Goal: Information Seeking & Learning: Learn about a topic

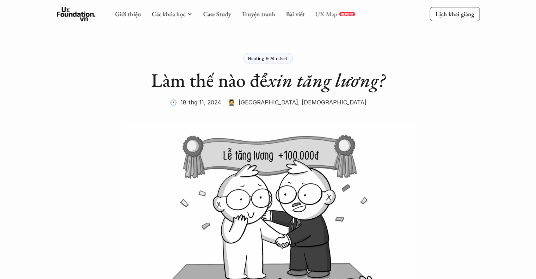
click at [324, 15] on link "UX Map" at bounding box center [326, 14] width 22 height 8
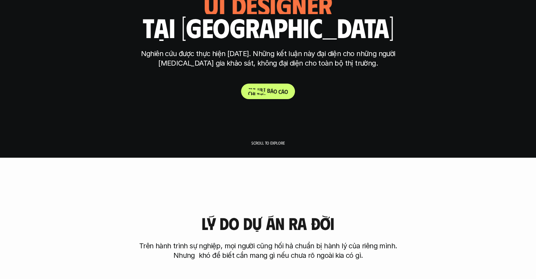
click at [259, 93] on p "C h i t i ế t b á o c á o" at bounding box center [268, 91] width 40 height 7
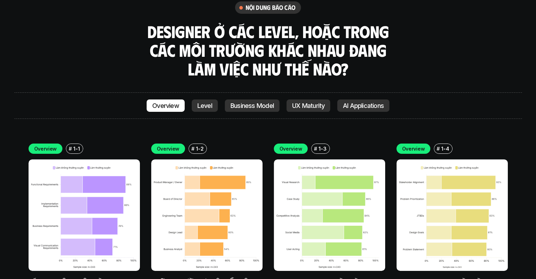
scroll to position [2386, 0]
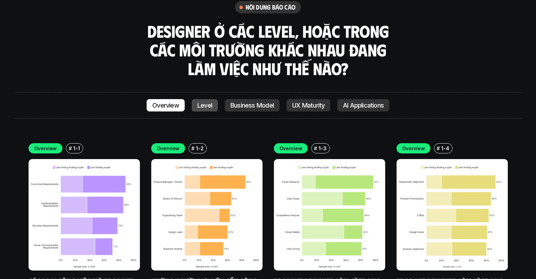
click at [205, 102] on p "Level" at bounding box center [204, 105] width 15 height 7
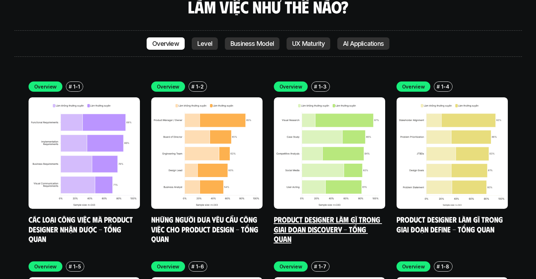
scroll to position [2464, 0]
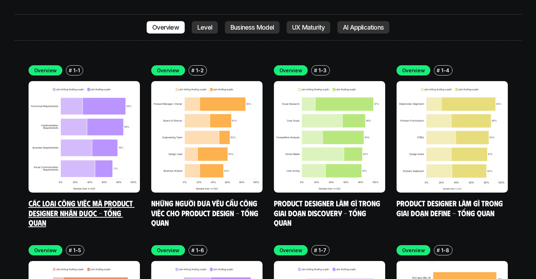
drag, startPoint x: 110, startPoint y: 161, endPoint x: 132, endPoint y: 201, distance: 45.1
click at [132, 201] on div "Overview # 1-1 Các loại công việc mà Product Designer nhận được - Tổng quan Ove…" at bounding box center [268, 235] width 479 height 341
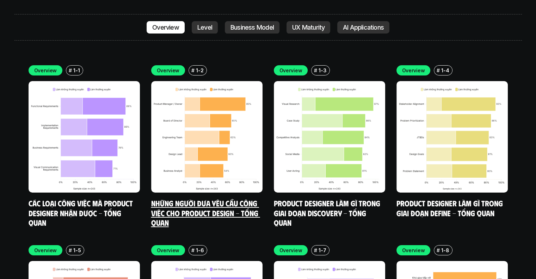
click at [191, 198] on link "Những người đưa yêu cầu công việc cho Product Design - Tổng quan" at bounding box center [205, 212] width 109 height 29
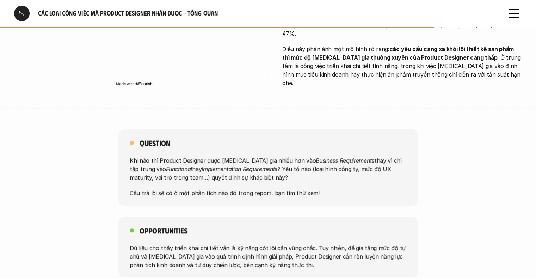
scroll to position [485, 0]
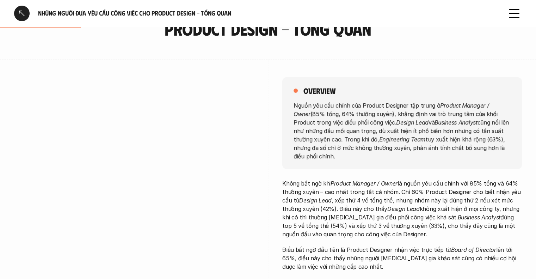
scroll to position [96, 0]
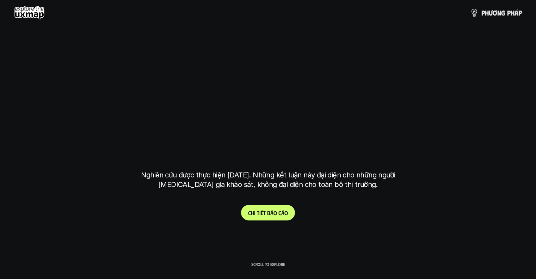
scroll to position [2464, 0]
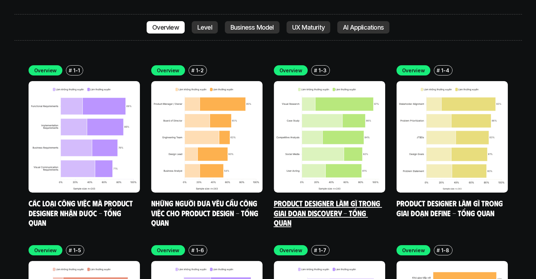
click at [318, 198] on link "Product Designer làm gì trong giai đoạn Discovery - Tổng quan" at bounding box center [328, 212] width 108 height 29
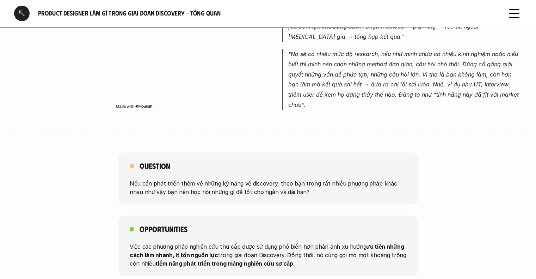
scroll to position [612, 0]
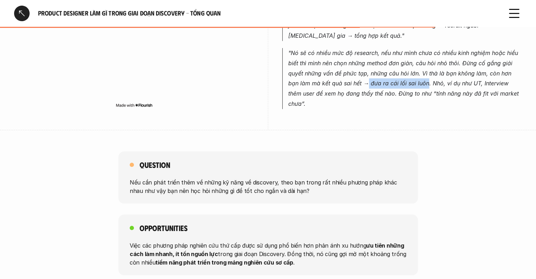
drag, startPoint x: 355, startPoint y: 74, endPoint x: 415, endPoint y: 72, distance: 59.9
click at [415, 72] on em ""Nó sẽ có nhiều mức độ research, nếu như mình chưa có nhiều kinh nghiệm hoặc hi…" at bounding box center [404, 78] width 232 height 58
click at [461, 75] on em ""Nó sẽ có nhiều mức độ research, nếu như mình chưa có nhiều kinh nghiệm hoặc hi…" at bounding box center [404, 78] width 232 height 58
click at [473, 73] on em ""Nó sẽ có nhiều mức độ research, nếu như mình chưa có nhiều kinh nghiệm hoặc hi…" at bounding box center [404, 78] width 232 height 58
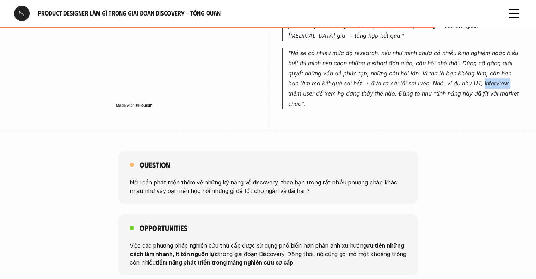
click at [473, 73] on em ""Nó sẽ có nhiều mức độ research, nếu như mình chưa có nhiều kinh nghiệm hoặc hi…" at bounding box center [404, 78] width 232 height 58
click at [459, 75] on em ""Nó sẽ có nhiều mức độ research, nếu như mình chưa có nhiều kinh nghiệm hoặc hi…" at bounding box center [404, 78] width 232 height 58
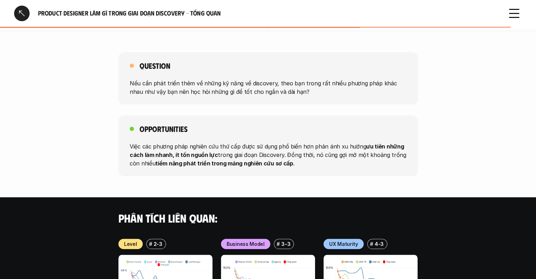
click at [331, 142] on p "Việc các phương pháp nghiên cứu thứ cấp được sử dụng phổ biến hơn phản ánh xu h…" at bounding box center [268, 154] width 277 height 25
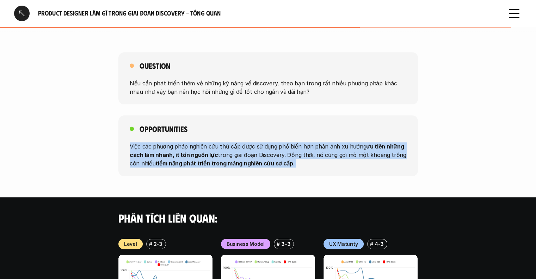
click at [331, 142] on p "Việc các phương pháp nghiên cứu thứ cấp được sử dụng phổ biến hơn phản ánh xu h…" at bounding box center [268, 154] width 277 height 25
click at [281, 148] on div "Opportunities Việc các phương pháp nghiên cứu thứ cấp được sử dụng phổ biến hơn…" at bounding box center [267, 145] width 299 height 61
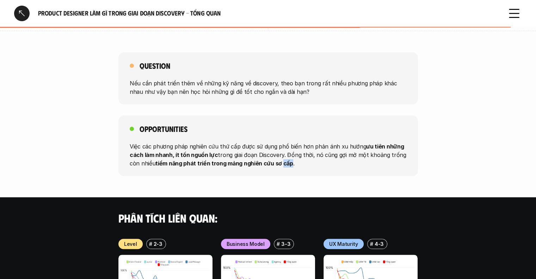
click at [281, 148] on div "Opportunities Việc các phương pháp nghiên cứu thứ cấp được sử dụng phổ biến hơn…" at bounding box center [267, 145] width 299 height 61
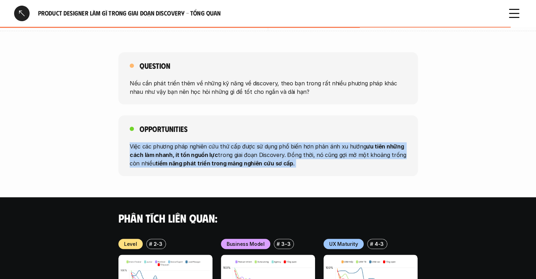
click at [281, 148] on div "Opportunities Việc các phương pháp nghiên cứu thứ cấp được sử dụng phổ biến hơn…" at bounding box center [267, 145] width 299 height 61
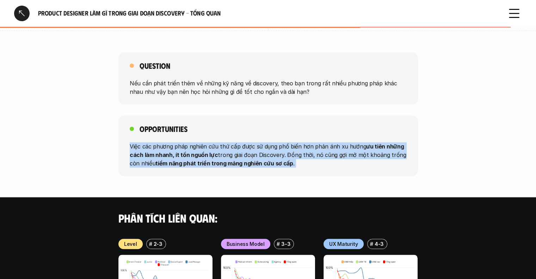
click at [281, 148] on div "Opportunities Việc các phương pháp nghiên cứu thứ cấp được sử dụng phổ biến hơn…" at bounding box center [267, 145] width 299 height 61
click at [335, 145] on p "Việc các phương pháp nghiên cứu thứ cấp được sử dụng phổ biến hơn phản ánh xu h…" at bounding box center [268, 154] width 277 height 25
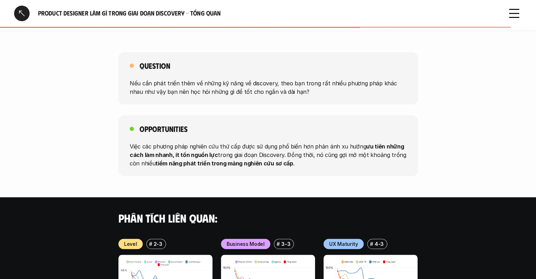
click at [335, 145] on p "Việc các phương pháp nghiên cứu thứ cấp được sử dụng phổ biến hơn phản ánh xu h…" at bounding box center [268, 154] width 277 height 25
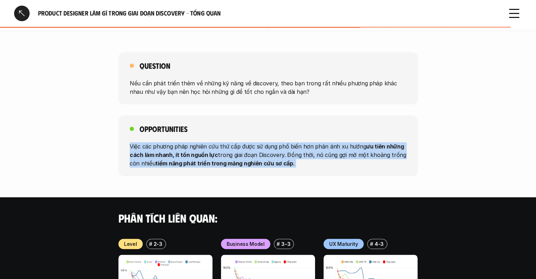
click at [335, 145] on p "Việc các phương pháp nghiên cứu thứ cấp được sử dụng phổ biến hơn phản ánh xu h…" at bounding box center [268, 154] width 277 height 25
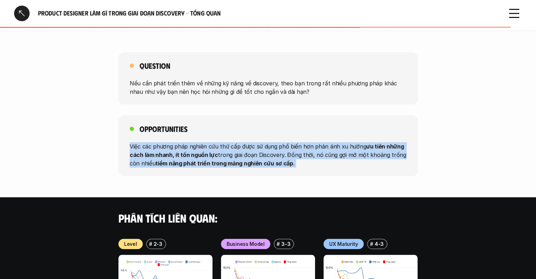
click at [335, 145] on p "Việc các phương pháp nghiên cứu thứ cấp được sử dụng phổ biến hơn phản ánh xu h…" at bounding box center [268, 154] width 277 height 25
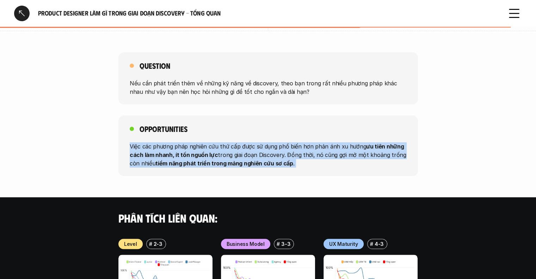
click at [335, 145] on p "Việc các phương pháp nghiên cứu thứ cấp được sử dụng phổ biến hơn phản ánh xu h…" at bounding box center [268, 154] width 277 height 25
drag, startPoint x: 335, startPoint y: 145, endPoint x: 332, endPoint y: 138, distance: 8.0
click at [332, 142] on p "Việc các phương pháp nghiên cứu thứ cấp được sử dụng phổ biến hơn phản ánh xu h…" at bounding box center [268, 154] width 277 height 25
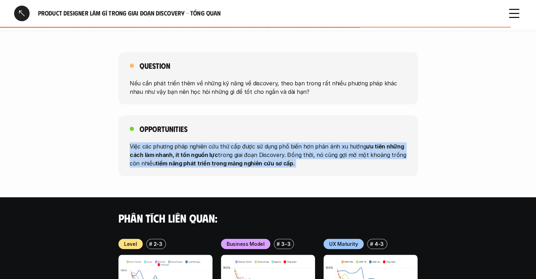
click at [332, 142] on p "Việc các phương pháp nghiên cứu thứ cấp được sử dụng phổ biến hơn phản ánh xu h…" at bounding box center [268, 154] width 277 height 25
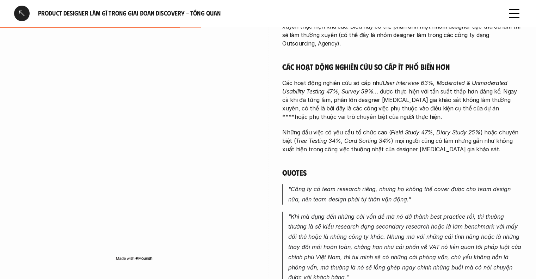
scroll to position [305, 0]
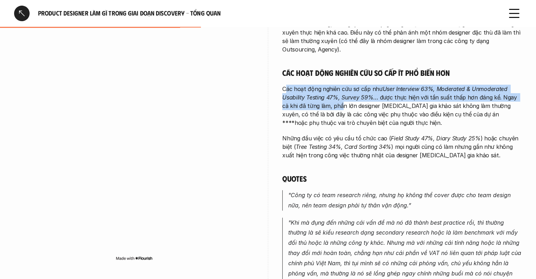
drag, startPoint x: 284, startPoint y: 80, endPoint x: 333, endPoint y: 96, distance: 51.3
click at [333, 96] on p "Các hoạt động nghiên cứu sơ cấp như User Interview 63%, Moderated & Unmoderated…" at bounding box center [401, 106] width 239 height 42
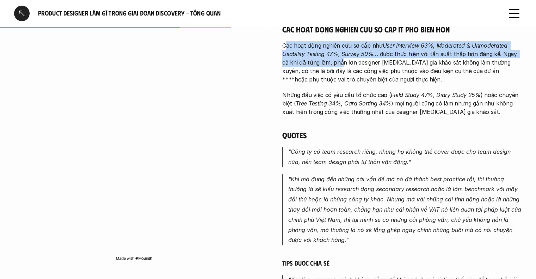
scroll to position [338, 0]
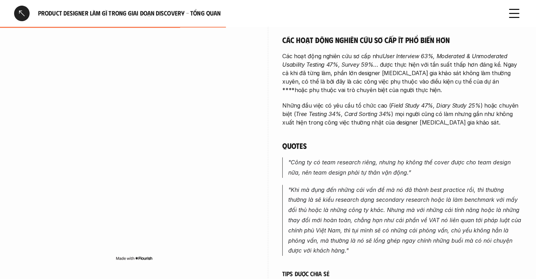
click at [353, 69] on p "Các hoạt động nghiên cứu sơ cấp như User Interview 63%, Moderated & Unmoderated…" at bounding box center [401, 73] width 239 height 42
click at [390, 91] on div "Các đầu việc phổ biến nhất trong giai đoạn Discovery đều thuộc nhóm nghiên cứu …" at bounding box center [401, 122] width 239 height 521
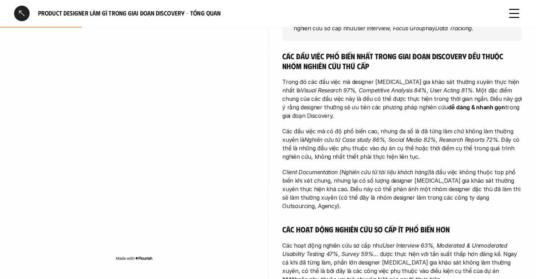
scroll to position [129, 0]
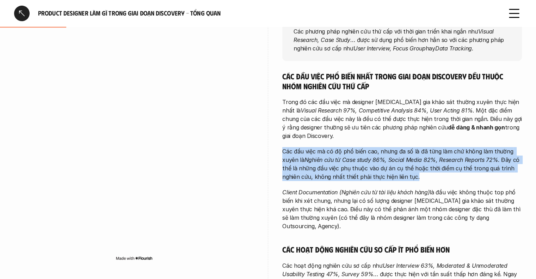
drag, startPoint x: 282, startPoint y: 150, endPoint x: 419, endPoint y: 176, distance: 139.5
click at [419, 176] on p "Các đầu việc mà có độ phổ biến cao, nhưng đa số là đã từng làm chứ không làm th…" at bounding box center [401, 164] width 239 height 34
click at [363, 160] on em "Nghiên cứu từ Case study 86%, Social Media 82%, Research Reports 72%" at bounding box center [401, 159] width 194 height 7
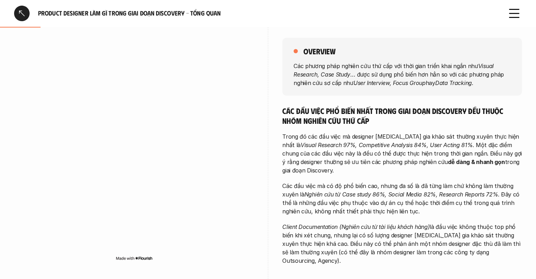
scroll to position [95, 0]
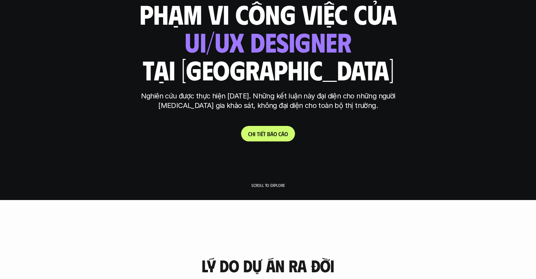
scroll to position [99, 0]
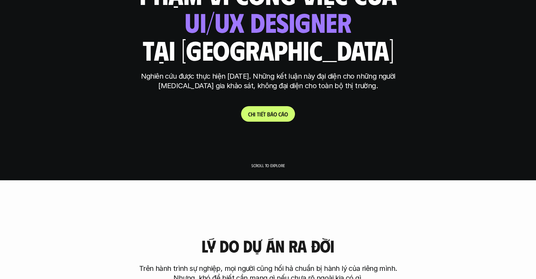
click at [269, 106] on div "Kết quả nghiên cứu phạm vi công việc của ui designer ui/ux designer product des…" at bounding box center [268, 41] width 264 height 162
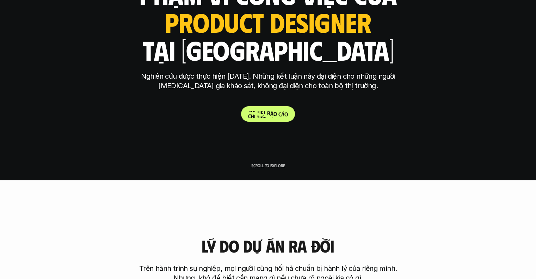
click at [269, 111] on span "b" at bounding box center [268, 113] width 3 height 7
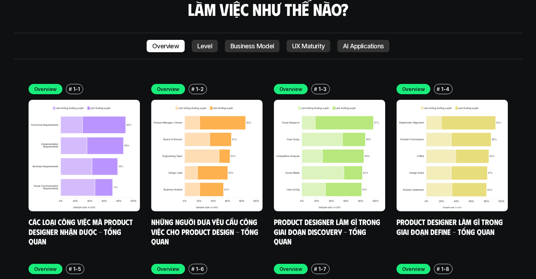
scroll to position [2446, 0]
click at [421, 217] on link "Product Designer làm gì trong giai đoạn Define - Tổng quan" at bounding box center [450, 226] width 108 height 19
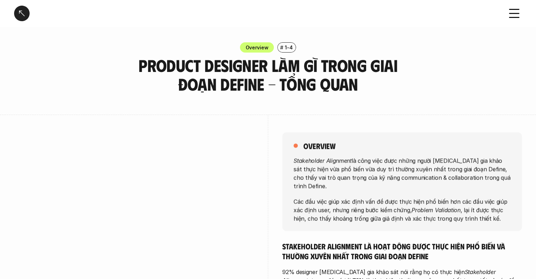
click at [63, 125] on div at bounding box center [133, 243] width 239 height 258
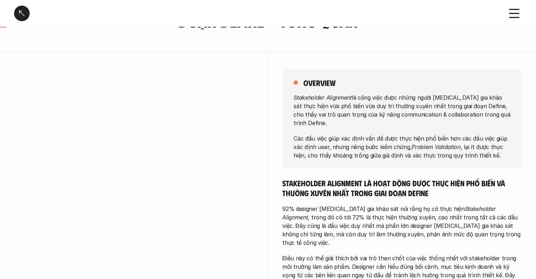
scroll to position [67, 0]
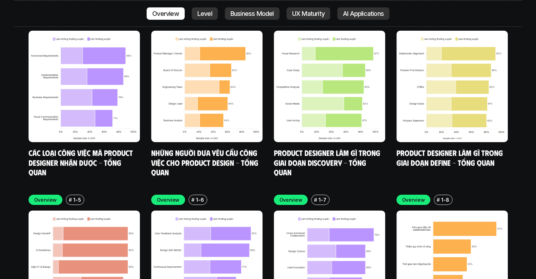
scroll to position [2515, 0]
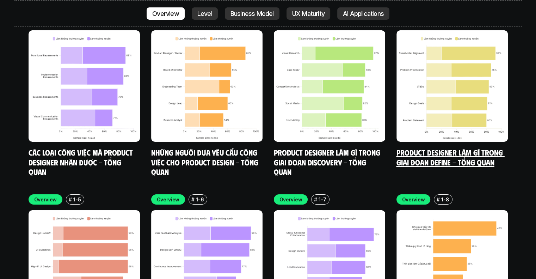
click at [431, 147] on link "Product Designer làm gì trong giai đoạn Define - Tổng quan" at bounding box center [450, 156] width 108 height 19
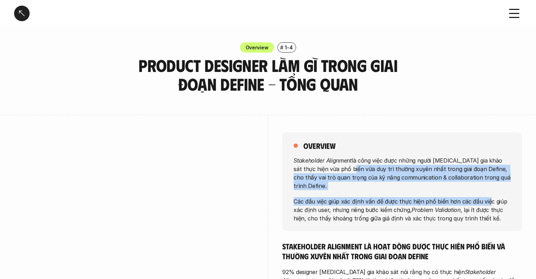
drag, startPoint x: 342, startPoint y: 166, endPoint x: 487, endPoint y: 189, distance: 146.7
click at [487, 189] on div "Stakeholder Alignment là công việc được những người tham gia khảo sát thực hiện…" at bounding box center [401, 189] width 217 height 66
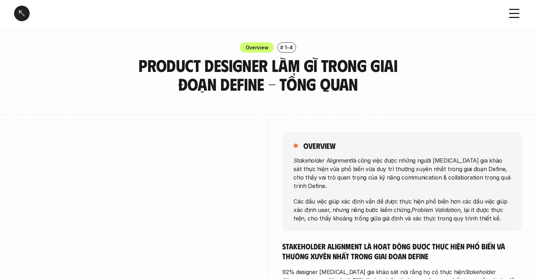
click at [371, 201] on p "Các đầu việc giúp xác định vấn đề được thực hiện phổ biến hơn các đầu việc giúp…" at bounding box center [401, 209] width 217 height 25
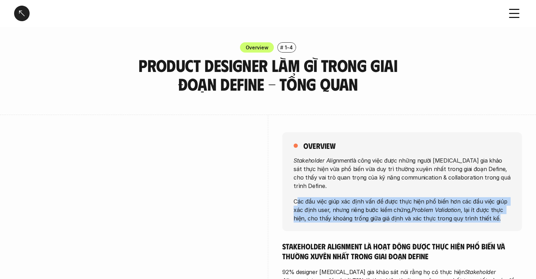
drag, startPoint x: 296, startPoint y: 192, endPoint x: 492, endPoint y: 219, distance: 198.5
click at [492, 219] on div "overview Stakeholder Alignment là công việc được những người tham gia khảo sát …" at bounding box center [401, 181] width 239 height 99
click at [417, 204] on p "Các đầu việc giúp xác định vấn đề được thực hiện phổ biến hơn các đầu việc giúp…" at bounding box center [401, 209] width 217 height 25
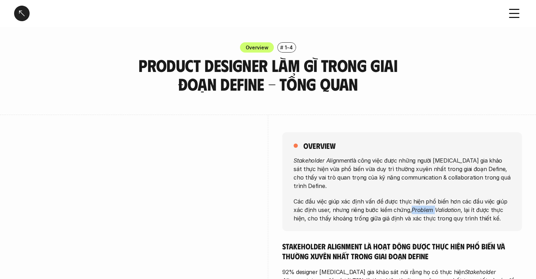
click at [417, 204] on p "Các đầu việc giúp xác định vấn đề được thực hiện phổ biến hơn các đầu việc giúp…" at bounding box center [401, 209] width 217 height 25
click at [443, 206] on em "Problem Validation" at bounding box center [435, 209] width 49 height 7
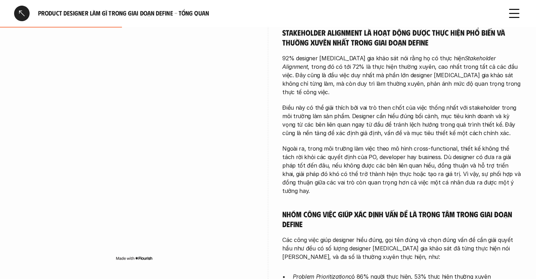
scroll to position [214, 0]
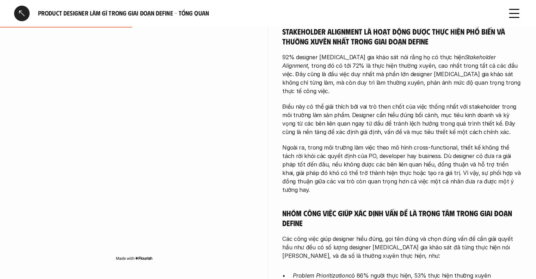
click at [412, 143] on p "Ngoài ra, trong môi trường làm việc theo mô hình cross-functional, thiết kế khô…" at bounding box center [401, 168] width 239 height 51
click at [445, 143] on p "Ngoài ra, trong môi trường làm việc theo mô hình cross-functional, thiết kế khô…" at bounding box center [401, 168] width 239 height 51
drag, startPoint x: 409, startPoint y: 131, endPoint x: 451, endPoint y: 131, distance: 42.3
click at [451, 143] on p "Ngoài ra, trong môi trường làm việc theo mô hình cross-functional, thiết kế khô…" at bounding box center [401, 168] width 239 height 51
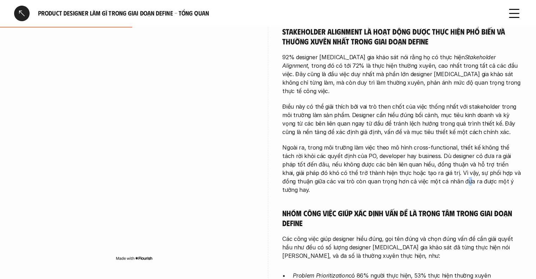
drag, startPoint x: 453, startPoint y: 133, endPoint x: 409, endPoint y: 168, distance: 55.9
click at [409, 168] on p "Ngoài ra, trong môi trường làm việc theo mô hình cross-functional, thiết kế khô…" at bounding box center [401, 168] width 239 height 51
click at [409, 143] on p "Ngoài ra, trong môi trường làm việc theo mô hình cross-functional, thiết kế khô…" at bounding box center [401, 168] width 239 height 51
click at [449, 143] on p "Ngoài ra, trong môi trường làm việc theo mô hình cross-functional, thiết kế khô…" at bounding box center [401, 168] width 239 height 51
click at [450, 143] on p "Ngoài ra, trong môi trường làm việc theo mô hình cross-functional, thiết kế khô…" at bounding box center [401, 168] width 239 height 51
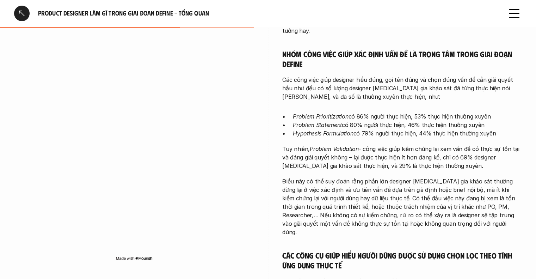
scroll to position [373, 0]
click at [294, 113] on em "Problem Prioritization" at bounding box center [320, 116] width 55 height 7
click at [349, 112] on p "Problem Prioritization có 86% người thực hiện, 53% thực hiện thường xuyên" at bounding box center [407, 116] width 229 height 8
click at [297, 122] on em "Problem Statement" at bounding box center [317, 125] width 49 height 7
click at [293, 122] on em "Problem Statement" at bounding box center [317, 125] width 49 height 7
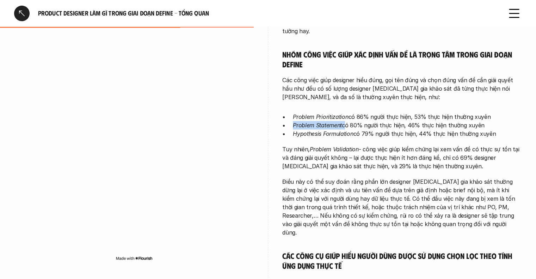
click at [343, 121] on p "Problem Statement có 80% người thực hiện, 46% thực hiện thường xuyên" at bounding box center [407, 125] width 229 height 8
click at [293, 130] on em "Hypothesis Formulation" at bounding box center [323, 133] width 60 height 7
click at [354, 129] on p "Hypothesis Formulation có 79% người thực hiện, 44% thực hiện thường xuyên" at bounding box center [407, 133] width 229 height 8
drag, startPoint x: 354, startPoint y: 107, endPoint x: 349, endPoint y: 117, distance: 11.0
drag, startPoint x: 349, startPoint y: 117, endPoint x: 318, endPoint y: 123, distance: 31.9
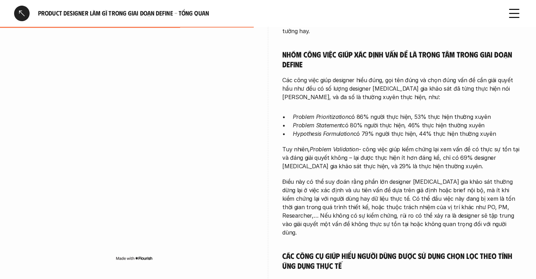
click at [318, 145] on em "Problem Validation" at bounding box center [334, 148] width 49 height 7
click at [294, 130] on em "Hypothesis Formulation" at bounding box center [323, 133] width 60 height 7
click at [353, 130] on em "Hypothesis Formulation" at bounding box center [323, 133] width 60 height 7
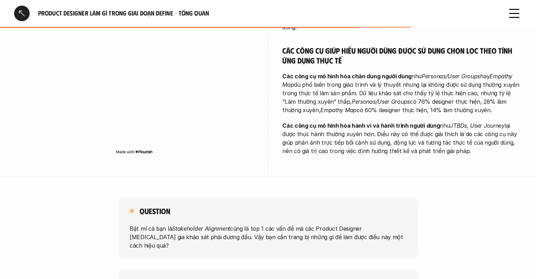
scroll to position [578, 0]
click at [300, 121] on p "Các công cụ mô hình hóa hành vi và hành trình người dùng như JTBDs, User Journe…" at bounding box center [401, 138] width 239 height 34
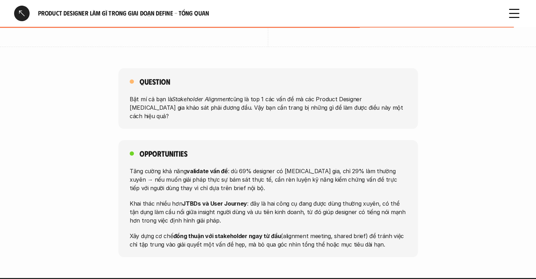
scroll to position [716, 0]
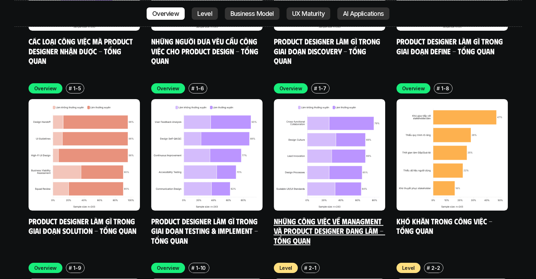
scroll to position [2626, 0]
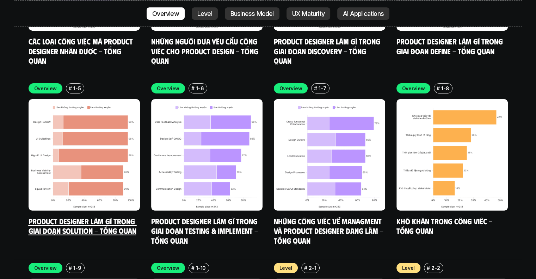
click at [114, 216] on link "Product Designer làm gì trong giai đoạn Solution - Tổng quan" at bounding box center [83, 225] width 108 height 19
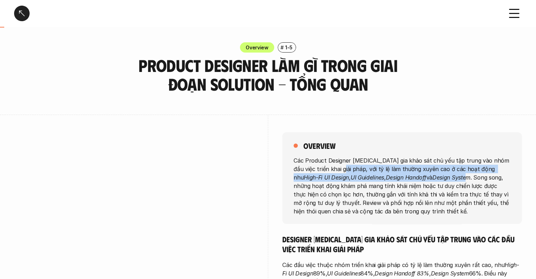
drag, startPoint x: 332, startPoint y: 168, endPoint x: 435, endPoint y: 177, distance: 103.3
click at [435, 177] on p "Các Product Designer tham gia khảo sát chủ yếu tập trung vào nhóm đầu việc triể…" at bounding box center [401, 185] width 217 height 59
click at [22, 12] on div at bounding box center [21, 13] width 15 height 15
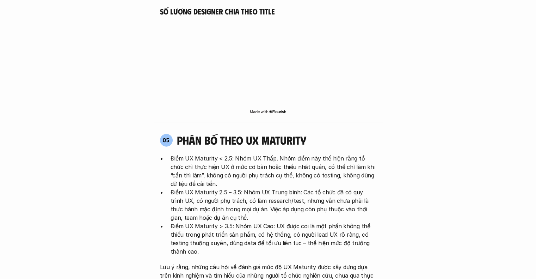
scroll to position [1739, 0]
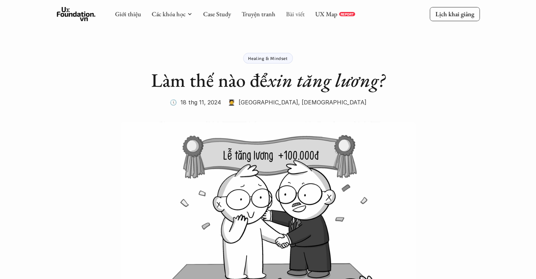
click at [288, 15] on link "Bài viết" at bounding box center [295, 14] width 19 height 8
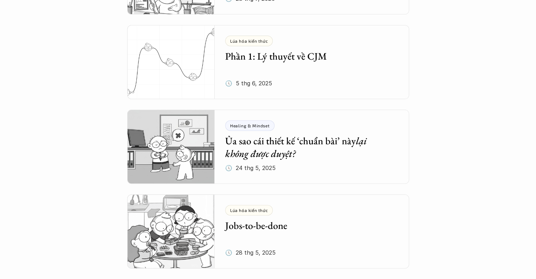
scroll to position [220, 0]
click at [320, 54] on h5 "Phần 1: Lý thuyết về CJM" at bounding box center [306, 55] width 163 height 13
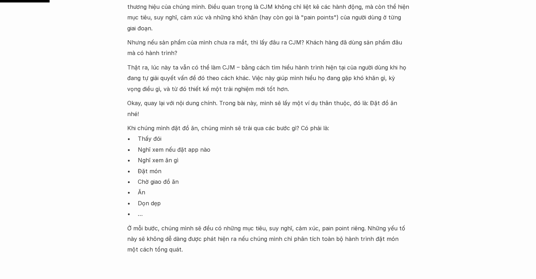
scroll to position [500, 0]
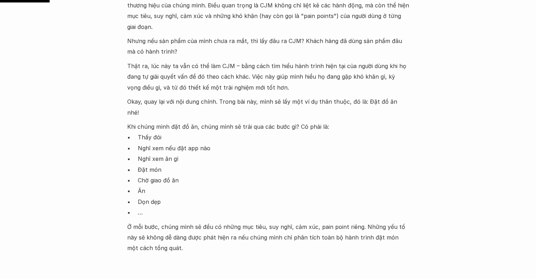
click at [171, 153] on p "Nghĩ xem ăn gì" at bounding box center [273, 158] width 271 height 11
click at [155, 175] on p "Chờ giao đồ ăn" at bounding box center [273, 180] width 271 height 11
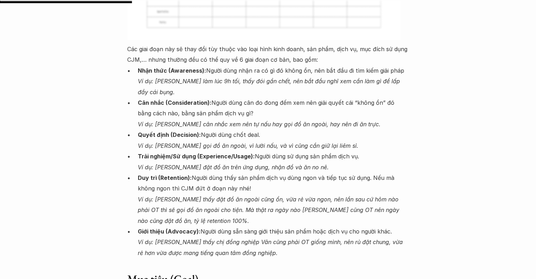
scroll to position [1331, 0]
click at [194, 67] on strong "Nhận thức (Awareness):" at bounding box center [172, 70] width 68 height 7
copy strong "Awareness"
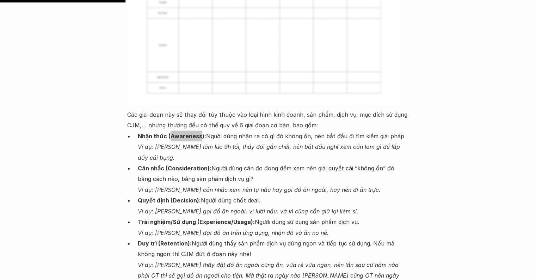
scroll to position [1266, 0]
click at [192, 164] on strong "Cân nhắc (Consideration):" at bounding box center [175, 167] width 74 height 7
copy strong "Consideration"
click at [178, 194] on p "Quyết định (Decision): Người dùng chốt deal. Ví dụ: Khánh gọi đồ ăn ngoài, vì l…" at bounding box center [273, 204] width 271 height 21
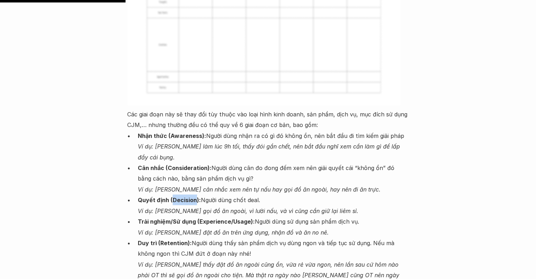
click at [178, 194] on p "Quyết định (Decision): Người dùng chốt deal. Ví dụ: Khánh gọi đồ ăn ngoài, vì l…" at bounding box center [273, 204] width 271 height 21
copy strong "Decision"
click at [206, 217] on strong "Trải nghiệm/Sử dụng (Experience/Usage):" at bounding box center [196, 220] width 117 height 7
click at [197, 217] on strong "Trải nghiệm/Sử dụng (Experience/Usage):" at bounding box center [196, 220] width 117 height 7
click at [249, 217] on strong "Trải nghiệm/Sử dụng (Experience/Usage):" at bounding box center [196, 220] width 117 height 7
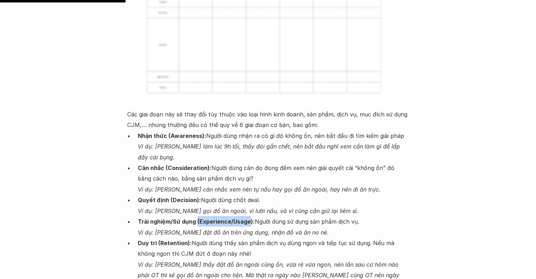
click at [205, 217] on strong "Trải nghiệm/Sử dụng (Experience/Usage):" at bounding box center [196, 220] width 117 height 7
click at [199, 217] on strong "Trải nghiệm/Sử dụng (Experience/Usage):" at bounding box center [196, 220] width 117 height 7
click at [247, 217] on strong "Trải nghiệm/Sử dụng (Experience/Usage):" at bounding box center [196, 220] width 117 height 7
click at [249, 217] on strong "Trải nghiệm/Sử dụng (Experience/Usage):" at bounding box center [196, 220] width 117 height 7
click at [197, 217] on strong "Trải nghiệm/Sử dụng (Experience/Usage):" at bounding box center [196, 220] width 117 height 7
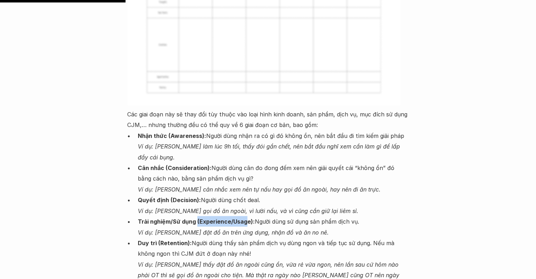
click at [200, 217] on strong "Trải nghiệm/Sử dụng (Experience/Usage):" at bounding box center [196, 220] width 117 height 7
click at [199, 217] on strong "Trải nghiệm/Sử dụng (Experience/Usage):" at bounding box center [196, 220] width 117 height 7
click at [249, 217] on strong "Trải nghiệm/Sử dụng (Experience/Usage):" at bounding box center [196, 220] width 117 height 7
copy strong "Experience/Usage"
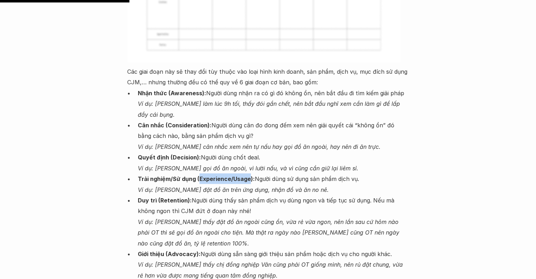
scroll to position [1309, 0]
click at [175, 196] on strong "Duy trì (Retention):" at bounding box center [165, 199] width 54 height 7
copy strong "Retention"
click at [171, 250] on strong "Giới thiệu (Advocacy):" at bounding box center [169, 253] width 63 height 7
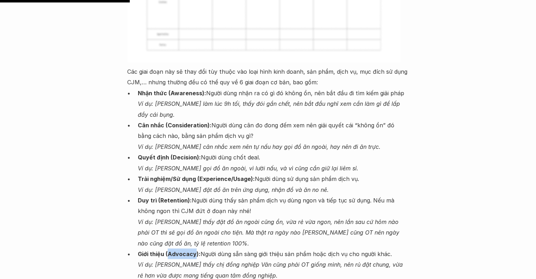
click at [171, 250] on strong "Giới thiệu (Advocacy):" at bounding box center [169, 253] width 63 height 7
copy strong "Advocacy"
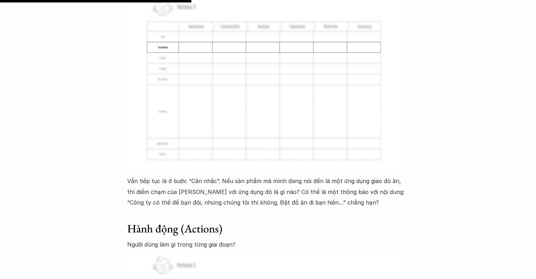
scroll to position [1935, 0]
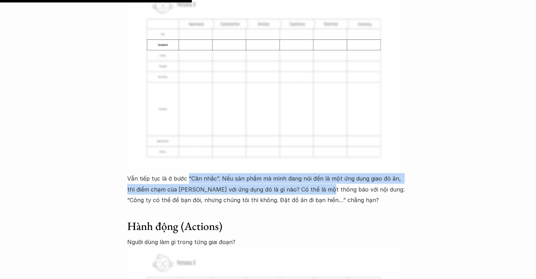
drag, startPoint x: 187, startPoint y: 143, endPoint x: 313, endPoint y: 159, distance: 127.5
click at [313, 173] on p "Vẫn tiếp tục là ở bước “Cân nhắc”. Nếu sản phẩm mà mình đang nói đến là một ứng…" at bounding box center [268, 189] width 282 height 32
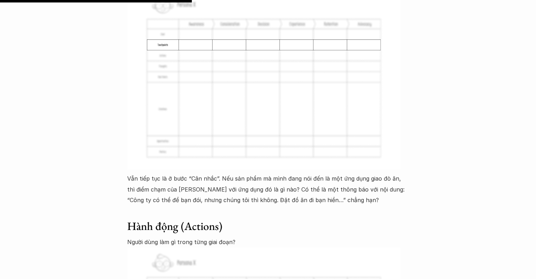
click at [362, 173] on p "Vẫn tiếp tục là ở bước “Cân nhắc”. Nếu sản phẩm mà mình đang nói đến là một ứng…" at bounding box center [268, 189] width 282 height 32
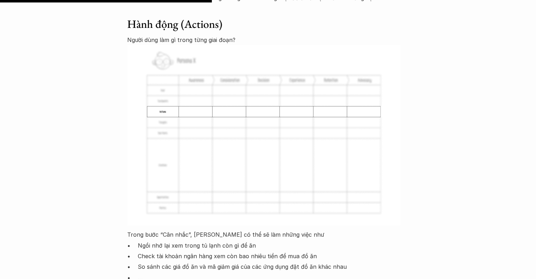
scroll to position [2138, 0]
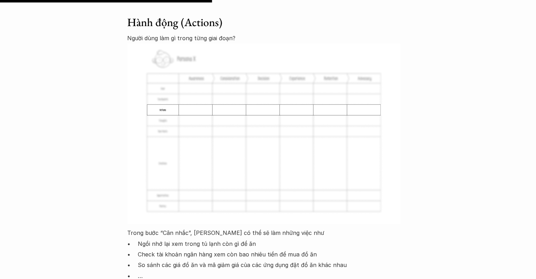
click at [248, 255] on div "CJM cũng có muôn hình vạn trạng, tuy nhiên, một CJM cơ bản, có thể áp dụng tron…" at bounding box center [268, 260] width 282 height 3109
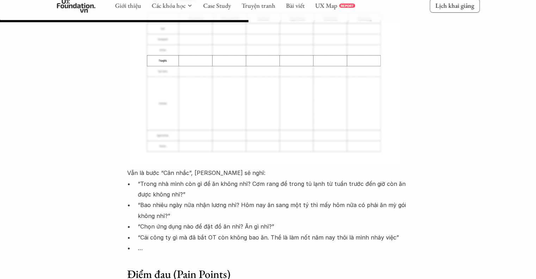
scroll to position [2509, 0]
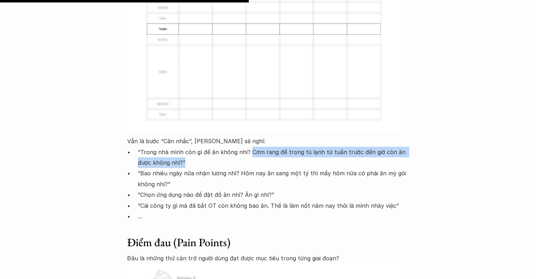
drag, startPoint x: 248, startPoint y: 119, endPoint x: 288, endPoint y: 127, distance: 41.4
click at [288, 147] on p "“Trong nhà mình còn gì để ăn không nhỉ? Cơm rang để trong tủ lạnh từ tuần trước…" at bounding box center [273, 157] width 271 height 21
click at [229, 147] on p "“Trong nhà mình còn gì để ăn không nhỉ? Cơm rang để trong tủ lạnh từ tuần trước…" at bounding box center [273, 157] width 271 height 21
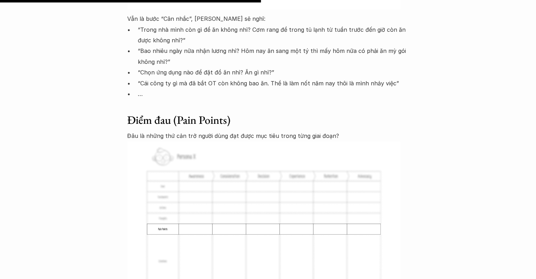
scroll to position [2632, 0]
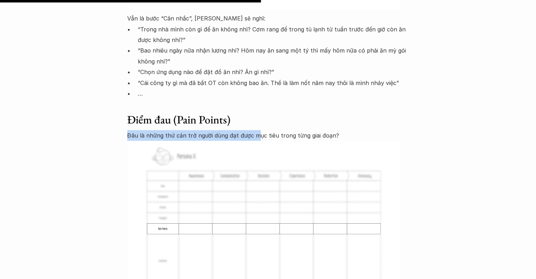
drag, startPoint x: 129, startPoint y: 101, endPoint x: 265, endPoint y: 102, distance: 136.7
click at [265, 130] on p "Đâu là những thứ cản trở người dùng đạt được mục tiêu trong từng giai đoạn?" at bounding box center [268, 135] width 282 height 11
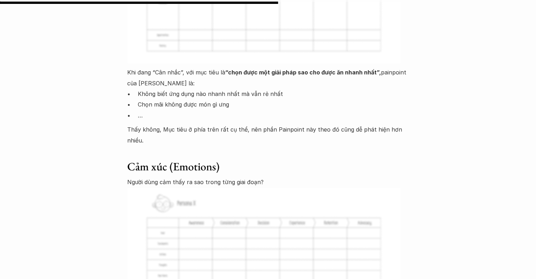
scroll to position [2793, 0]
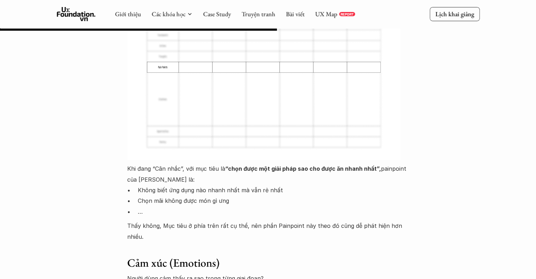
click at [265, 102] on img at bounding box center [263, 69] width 273 height 180
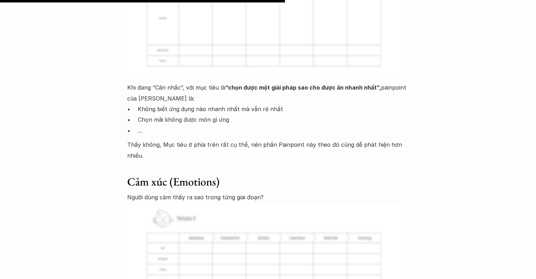
scroll to position [2875, 0]
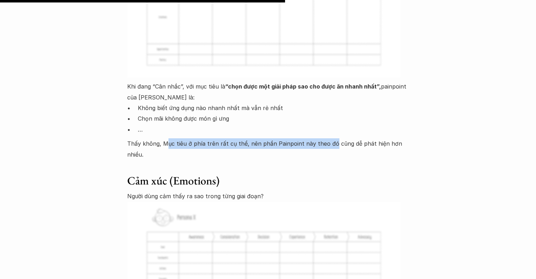
drag, startPoint x: 166, startPoint y: 107, endPoint x: 328, endPoint y: 116, distance: 161.9
click at [328, 138] on p "Thấy không, Mục tiêu ở phía trên rất cụ thể, nên phần Painpoint này theo đó cũn…" at bounding box center [268, 148] width 282 height 21
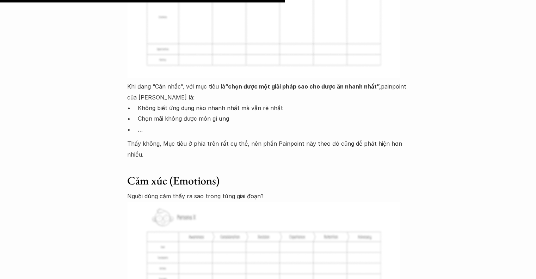
click at [208, 113] on p "Chọn mãi không được món gì ưng" at bounding box center [273, 118] width 271 height 11
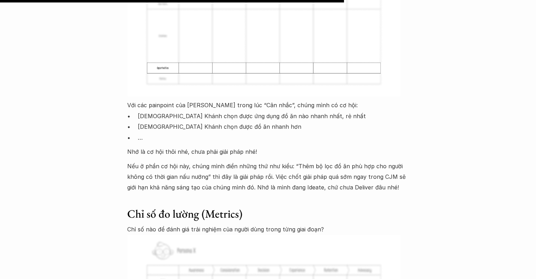
scroll to position [3470, 0]
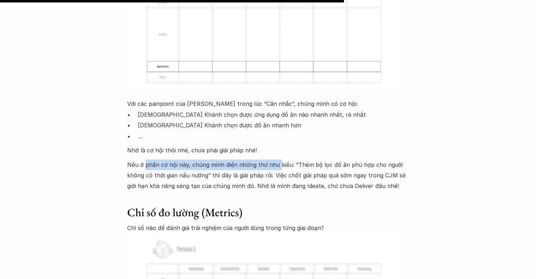
drag, startPoint x: 146, startPoint y: 122, endPoint x: 276, endPoint y: 120, distance: 130.0
click at [276, 159] on p "Nếu ở phần cơ hội này, chúng mình điền những thứ như kiểu: “Thêm bộ lọc đồ ăn p…" at bounding box center [268, 175] width 282 height 32
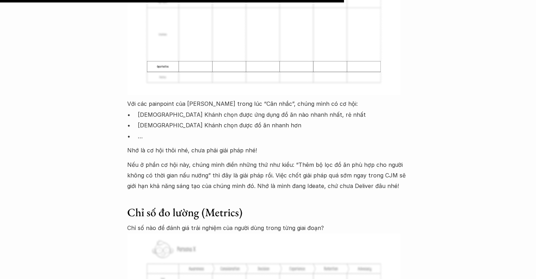
click at [252, 159] on p "Nếu ở phần cơ hội này, chúng mình điền những thứ như kiểu: “Thêm bộ lọc đồ ăn p…" at bounding box center [268, 175] width 282 height 32
click at [304, 159] on p "Nếu ở phần cơ hội này, chúng mình điền những thứ như kiểu: “Thêm bộ lọc đồ ăn p…" at bounding box center [268, 175] width 282 height 32
copy p "Ideate"
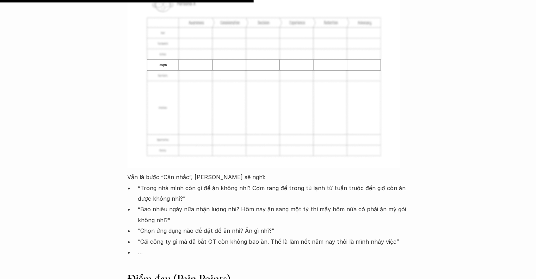
scroll to position [2568, 0]
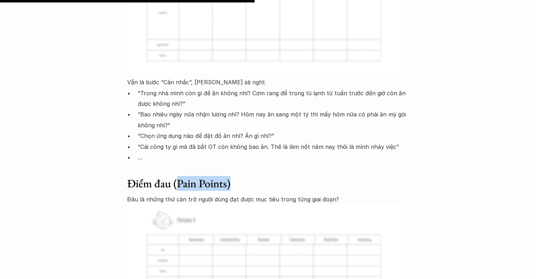
drag, startPoint x: 176, startPoint y: 150, endPoint x: 223, endPoint y: 184, distance: 57.8
click at [227, 176] on h3 "Điểm đau (Pain Points)" at bounding box center [268, 182] width 282 height 13
click at [178, 176] on h3 "Điểm đau (Pain Points)" at bounding box center [268, 182] width 282 height 13
click at [226, 176] on h3 "Điểm đau (Pain Points)" at bounding box center [268, 182] width 282 height 13
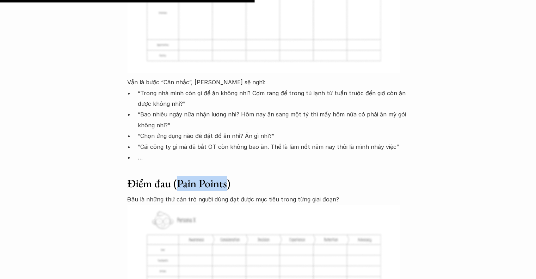
copy h3 "Pain Points"
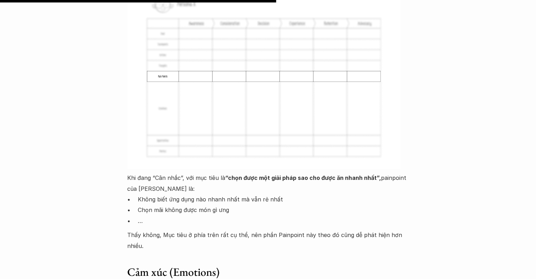
scroll to position [2785, 0]
click at [187, 264] on h3 "Cảm xúc (Emotions)" at bounding box center [268, 270] width 282 height 13
copy h3 "Emotions"
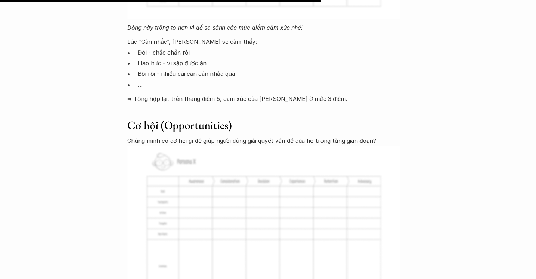
scroll to position [3239, 0]
click at [180, 118] on h3 "Cơ hội (Opportunities)" at bounding box center [268, 124] width 282 height 13
copy h3 "Opportunities"
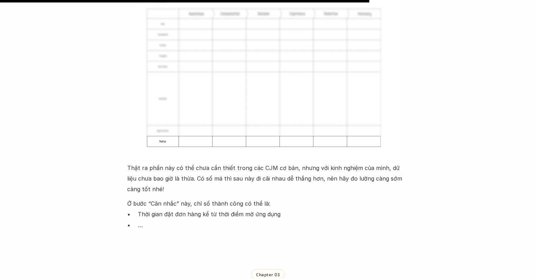
scroll to position [3725, 0]
click at [242, 244] on div "Chapter 03 Tại sao CJM lại hiệu quả" at bounding box center [268, 281] width 282 height 74
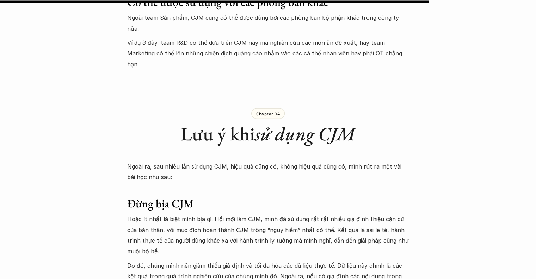
scroll to position [4297, 0]
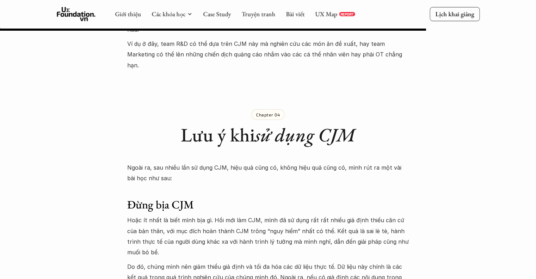
click at [223, 261] on p "Do đó, chúng mình nên giảm thiểu giả định và tối đa hóa các dữ liệu thực tế. Dữ…" at bounding box center [268, 277] width 282 height 32
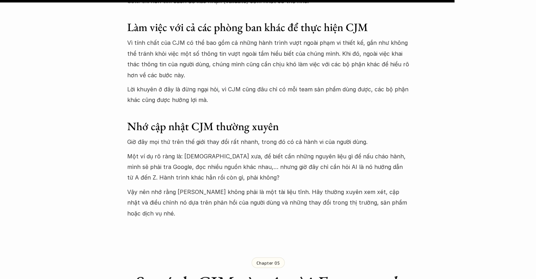
scroll to position [4584, 0]
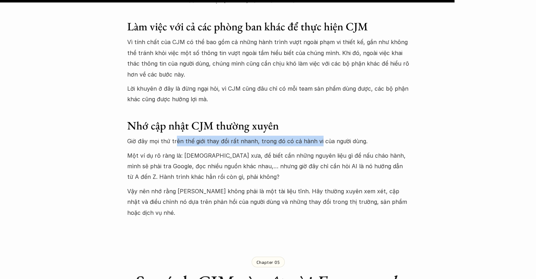
drag, startPoint x: 175, startPoint y: 66, endPoint x: 317, endPoint y: 67, distance: 141.9
click at [317, 136] on p "Giờ đây mọi thứ trên thế giới thay đổi rất nhanh, trong đó có cả hành vi của ng…" at bounding box center [268, 141] width 282 height 11
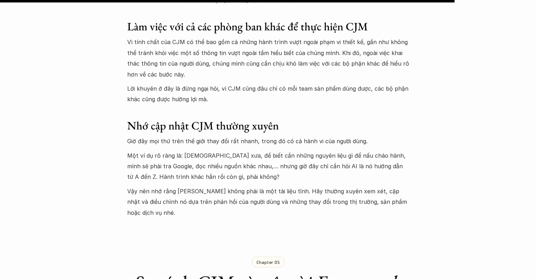
click at [192, 150] on p "Một ví dụ rõ ràng là: Hồi xưa, để biết cần những nguyên liệu gì để nấu cháo hàn…" at bounding box center [268, 166] width 282 height 32
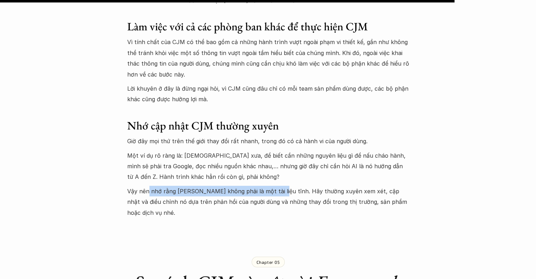
drag, startPoint x: 147, startPoint y: 116, endPoint x: 274, endPoint y: 114, distance: 127.1
click at [274, 186] on p "Vậy nên nhớ rằng CJM không phải là một tài liệu tĩnh. Hãy thường xuyên xem xét,…" at bounding box center [268, 202] width 282 height 32
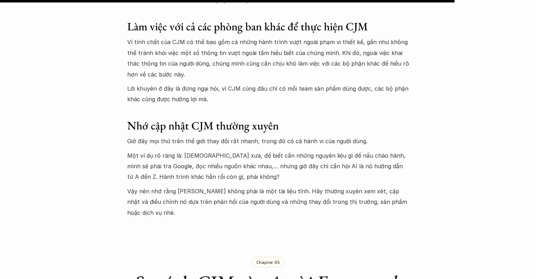
click at [311, 186] on p "Vậy nên nhớ rằng CJM không phải là một tài liệu tĩnh. Hãy thường xuyên xem xét,…" at bounding box center [268, 202] width 282 height 32
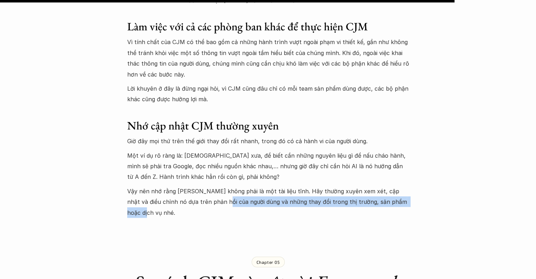
drag, startPoint x: 208, startPoint y: 124, endPoint x: 396, endPoint y: 126, distance: 187.4
click at [396, 186] on p "Vậy nên nhớ rằng CJM không phải là một tài liệu tĩnh. Hãy thường xuyên xem xét,…" at bounding box center [268, 202] width 282 height 32
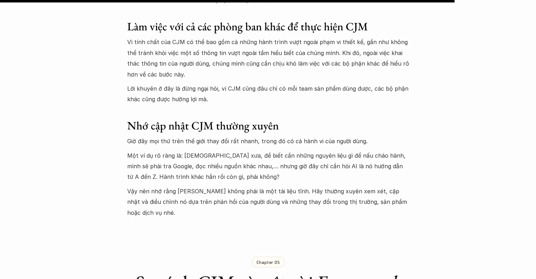
click at [339, 232] on div "Chapter 05 So sánh CJM và một vài Framework khác" at bounding box center [268, 280] width 282 height 97
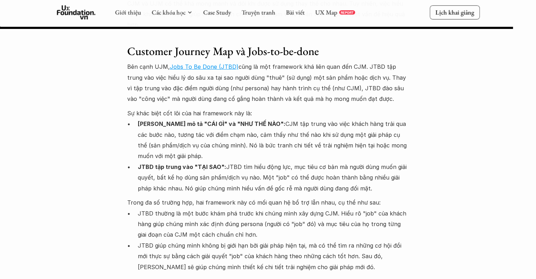
scroll to position [5174, 0]
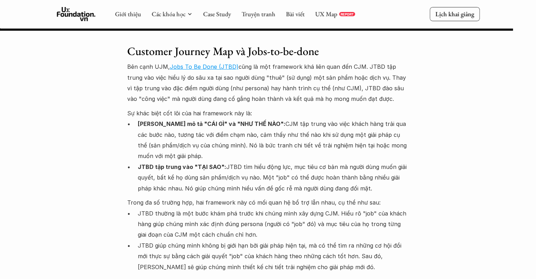
click at [322, 161] on p "JTBD tập trung vào "TẠI SAO": JTBD tìm hiểu động lực, mục tiêu cơ bản mà người …" at bounding box center [273, 177] width 271 height 32
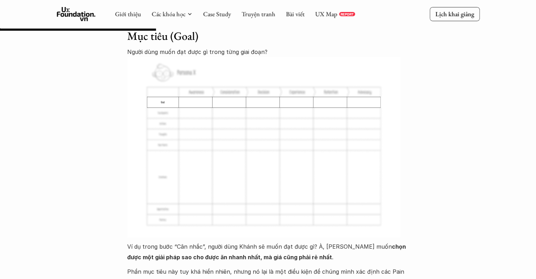
scroll to position [1443, 0]
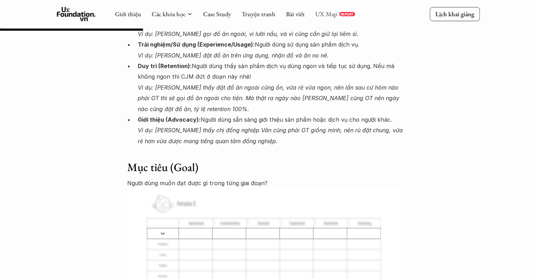
click at [318, 14] on link "UX Map" at bounding box center [326, 14] width 22 height 8
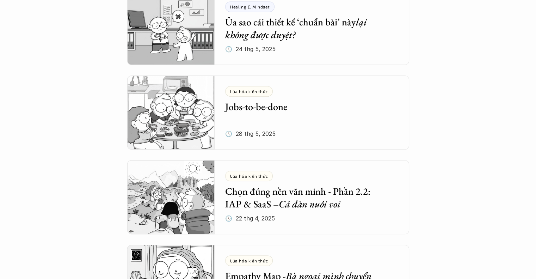
scroll to position [338, 0]
click at [351, 121] on div "Lúa hóa kiến thức Jobs-to-be-done 🕔 28 thg 5, 2025" at bounding box center [317, 112] width 184 height 74
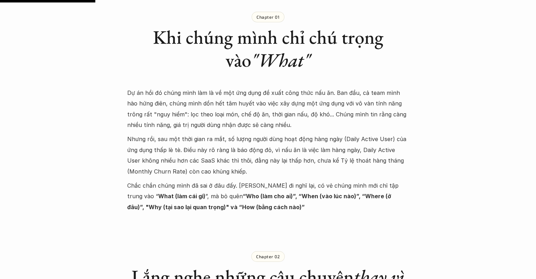
scroll to position [415, 0]
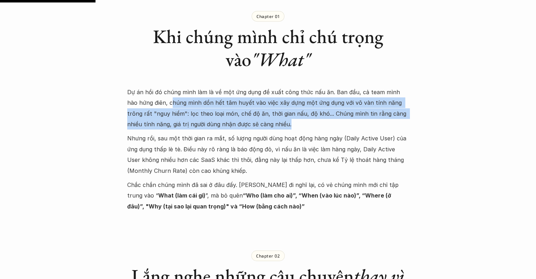
drag, startPoint x: 161, startPoint y: 102, endPoint x: 330, endPoint y: 126, distance: 171.0
click at [330, 126] on p "Dự án hồi đó chúng mình làm là về một ứng dụng đề xuất công thức nấu ăn. Ban đầ…" at bounding box center [268, 108] width 282 height 43
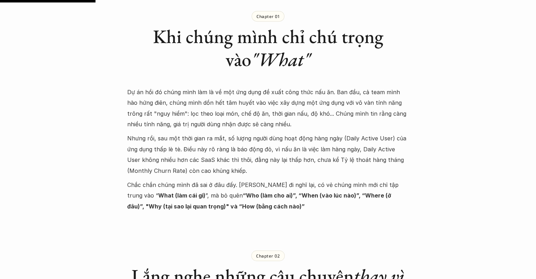
click at [273, 154] on p "Nhưng rồi, sau một thời gian ra mắt, số lượng người dùng hoạt động hàng ngày (D…" at bounding box center [268, 154] width 282 height 43
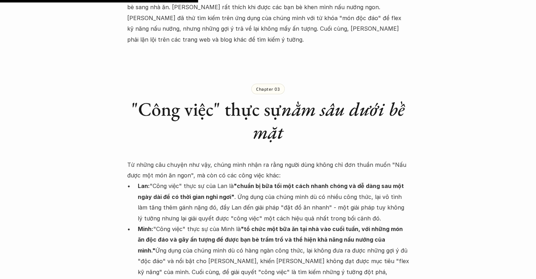
scroll to position [866, 0]
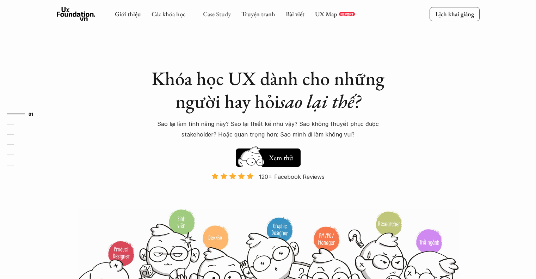
click at [212, 16] on link "Case Study" at bounding box center [217, 14] width 28 height 8
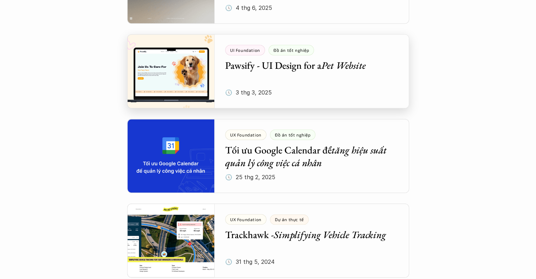
scroll to position [447, 0]
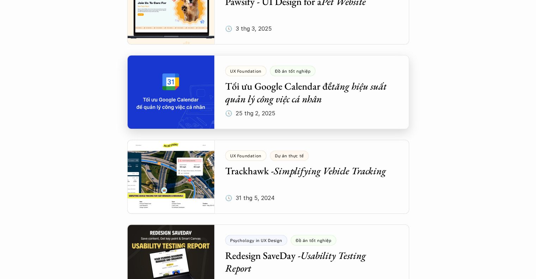
click at [248, 76] on div at bounding box center [268, 92] width 282 height 74
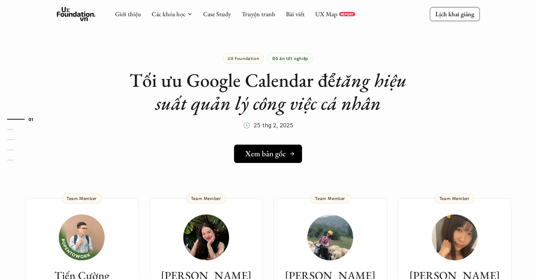
click at [276, 158] on link "Xem bản gốc" at bounding box center [268, 153] width 68 height 18
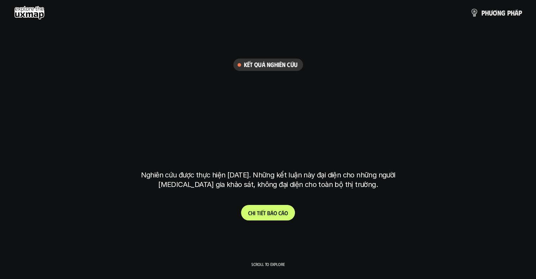
click at [276, 209] on span "o" at bounding box center [275, 212] width 4 height 7
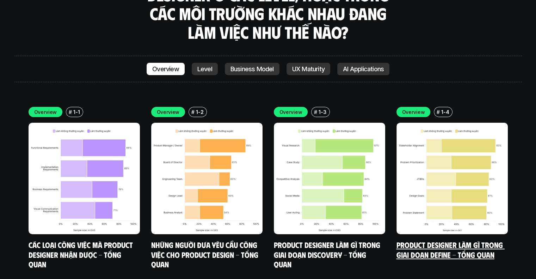
scroll to position [2423, 0]
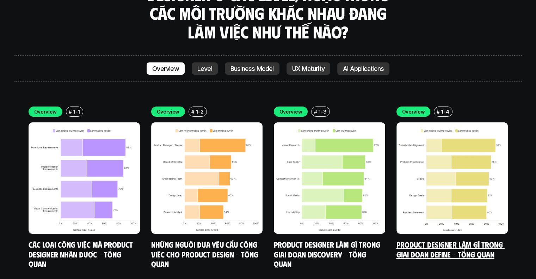
click at [441, 239] on link "Product Designer làm gì trong giai đoạn Define - Tổng quan" at bounding box center [450, 248] width 108 height 19
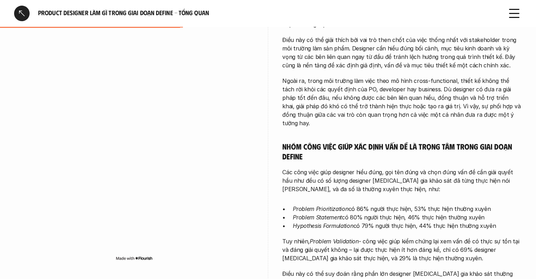
scroll to position [280, 0]
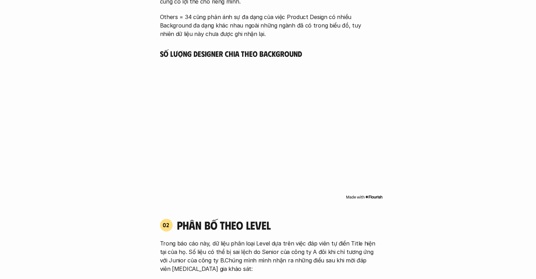
scroll to position [2317, 0]
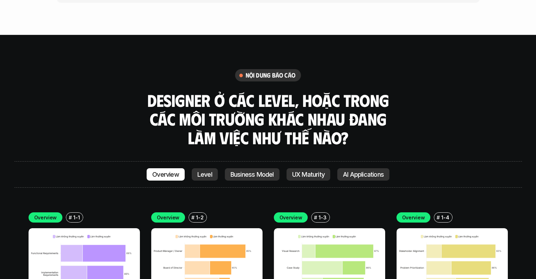
click at [331, 245] on img at bounding box center [329, 283] width 111 height 111
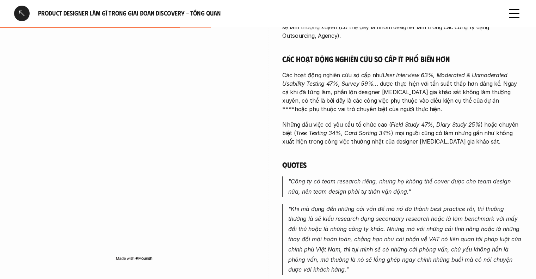
scroll to position [318, 0]
click at [291, 74] on em "User Interview 63%, Moderated & Unmoderated Usability Testing 47%, Survey 59%" at bounding box center [395, 79] width 226 height 15
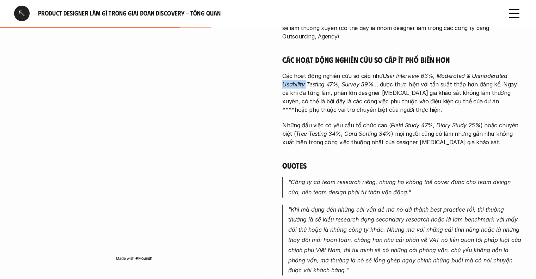
click at [291, 74] on em "User Interview 63%, Moderated & Unmoderated Usability Testing 47%, Survey 59%" at bounding box center [395, 79] width 226 height 15
click at [324, 75] on em "User Interview 63%, Moderated & Unmoderated Usability Testing 47%, Survey 59%" at bounding box center [395, 79] width 226 height 15
click at [319, 62] on div at bounding box center [319, 62] width 0 height 0
click at [282, 71] on p "Các hoạt động nghiên cứu sơ cấp như User Interview 63%, Moderated & Unmoderated…" at bounding box center [401, 92] width 239 height 42
